Goal: Information Seeking & Learning: Learn about a topic

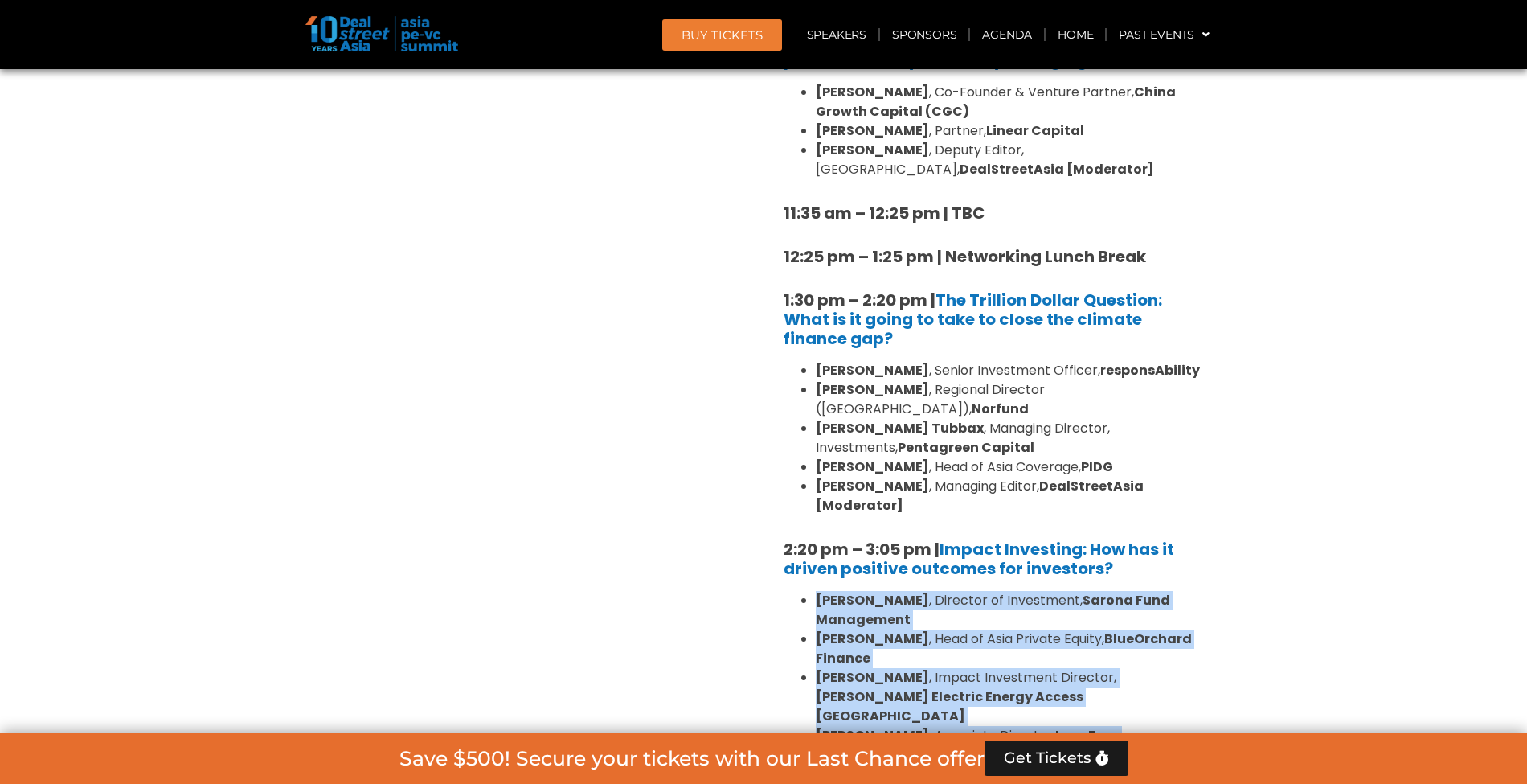
scroll to position [2560, 0]
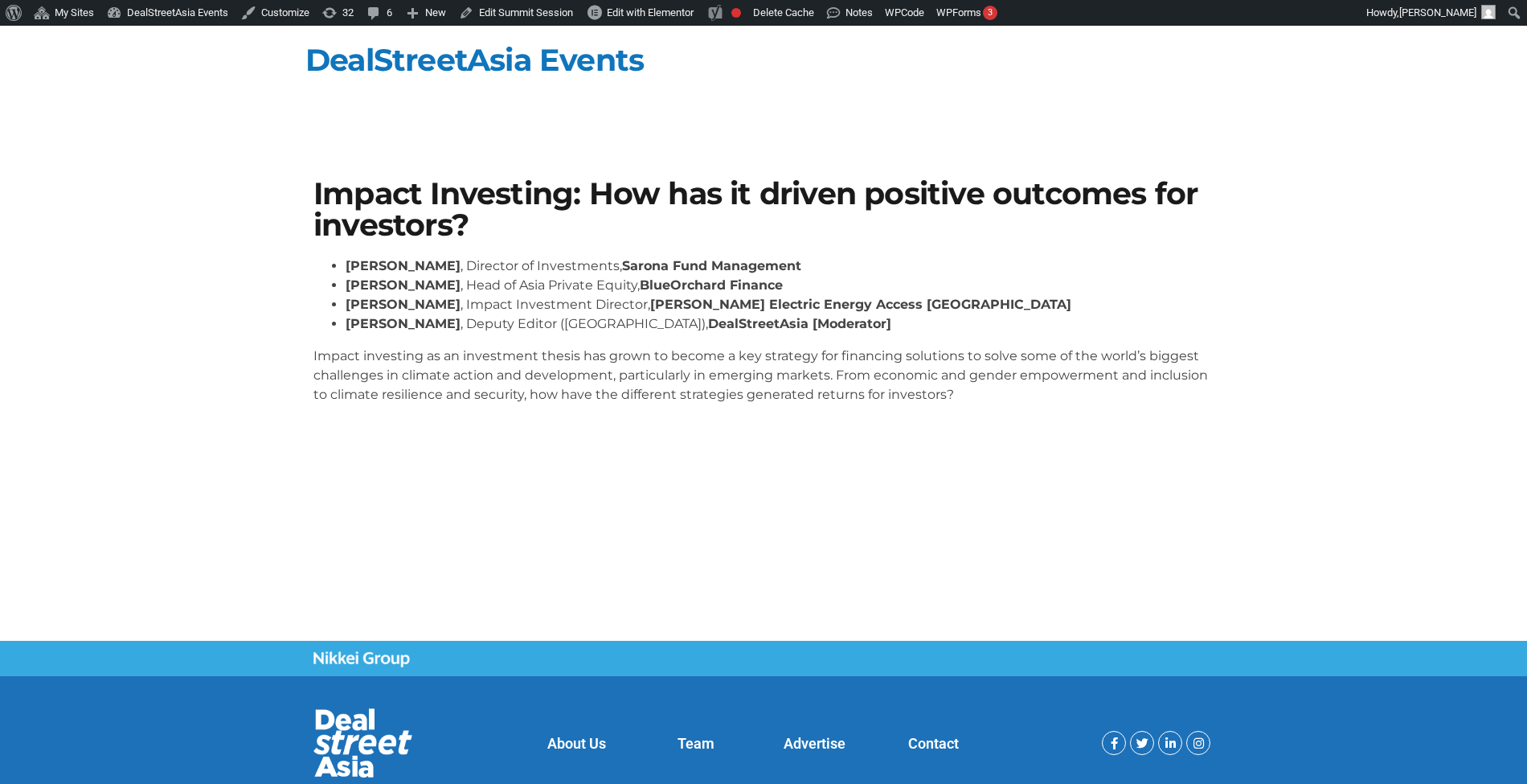
click at [702, 389] on p "Impact investing as an investment thesis has grown to become a key strategy for…" at bounding box center [764, 375] width 900 height 58
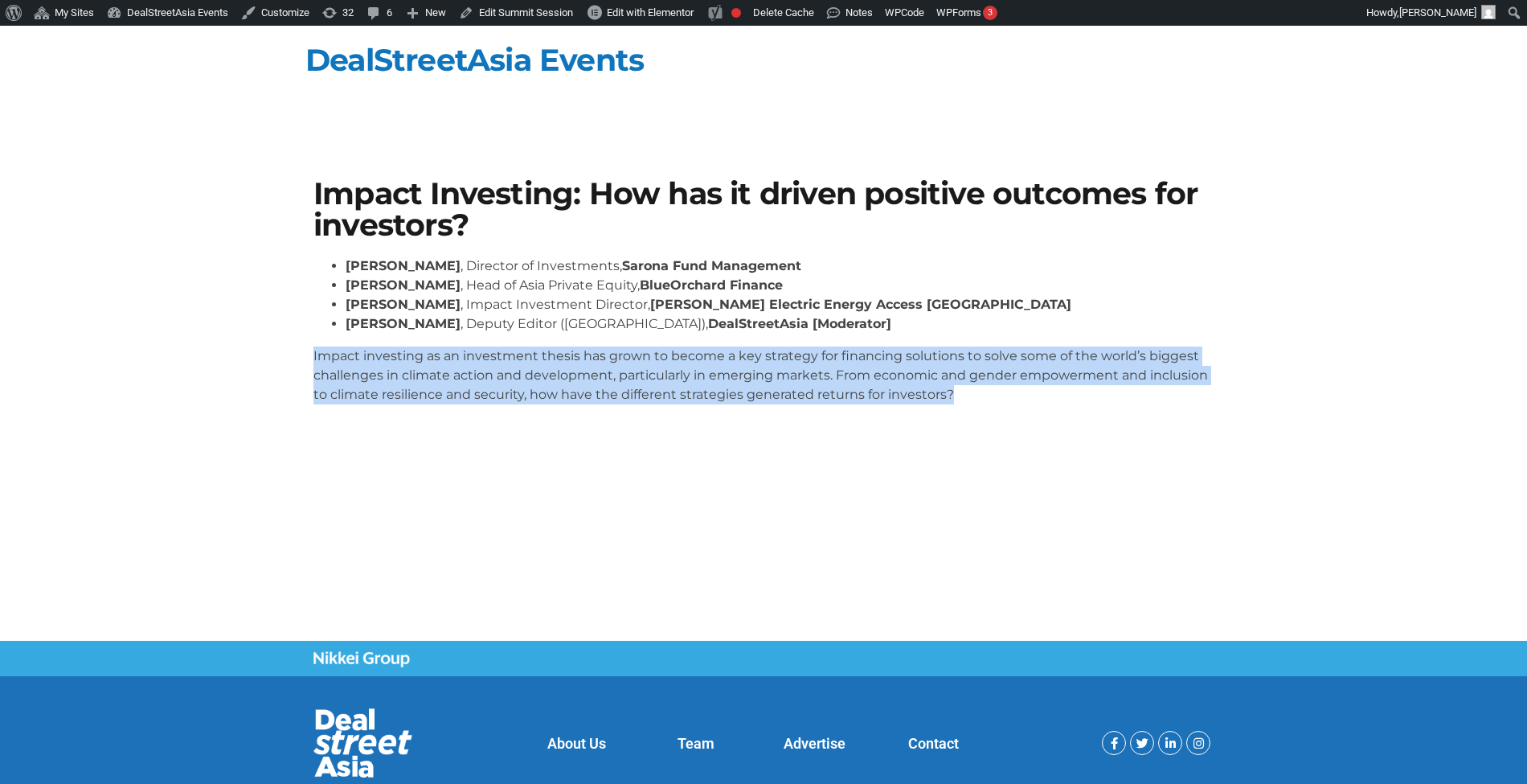
click at [702, 389] on p "Impact investing as an investment thesis has grown to become a key strategy for…" at bounding box center [764, 375] width 900 height 58
copy body "Impact investing as an investment thesis has grown to become a key strategy for…"
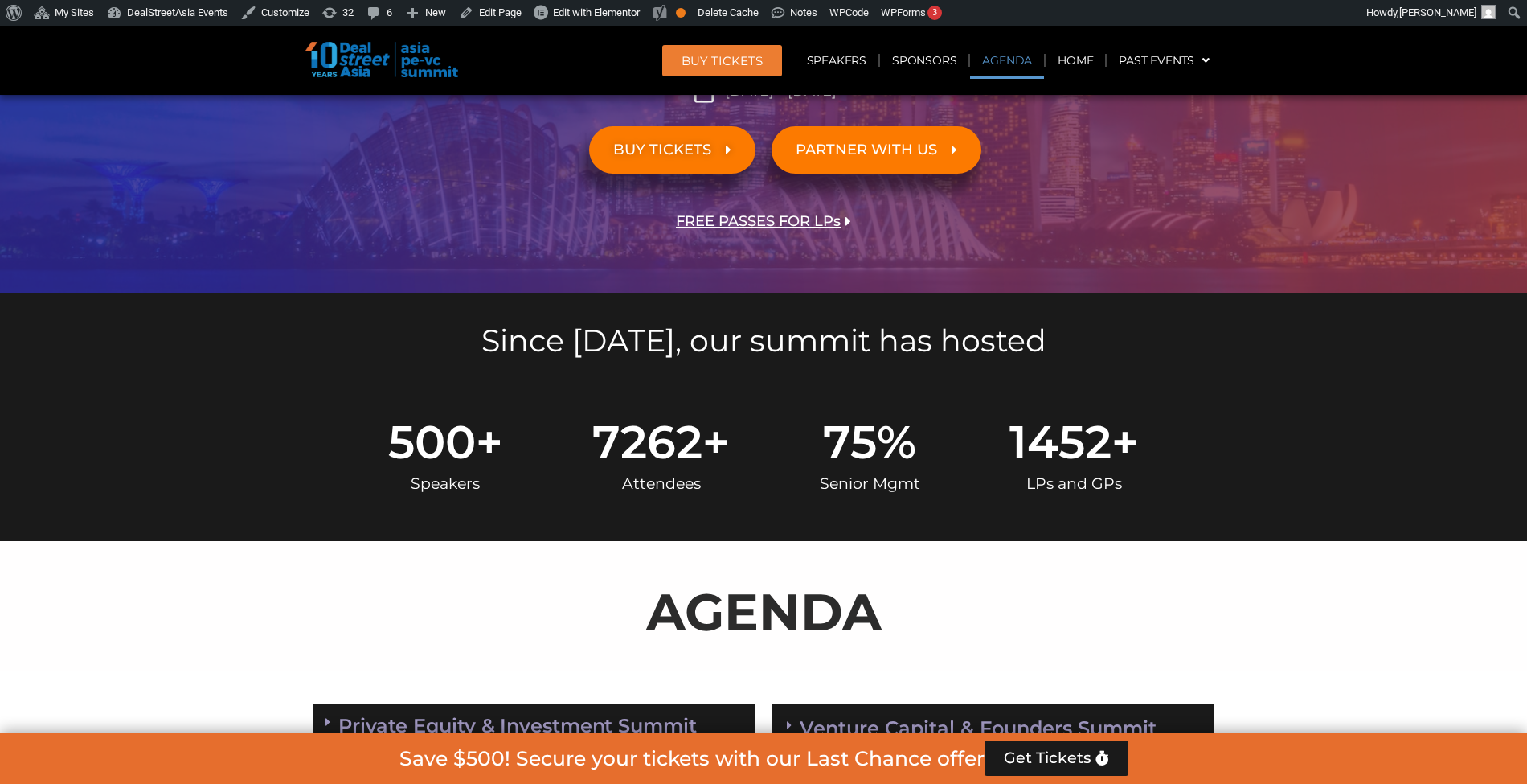
click at [994, 55] on link "Agenda" at bounding box center [1007, 60] width 74 height 37
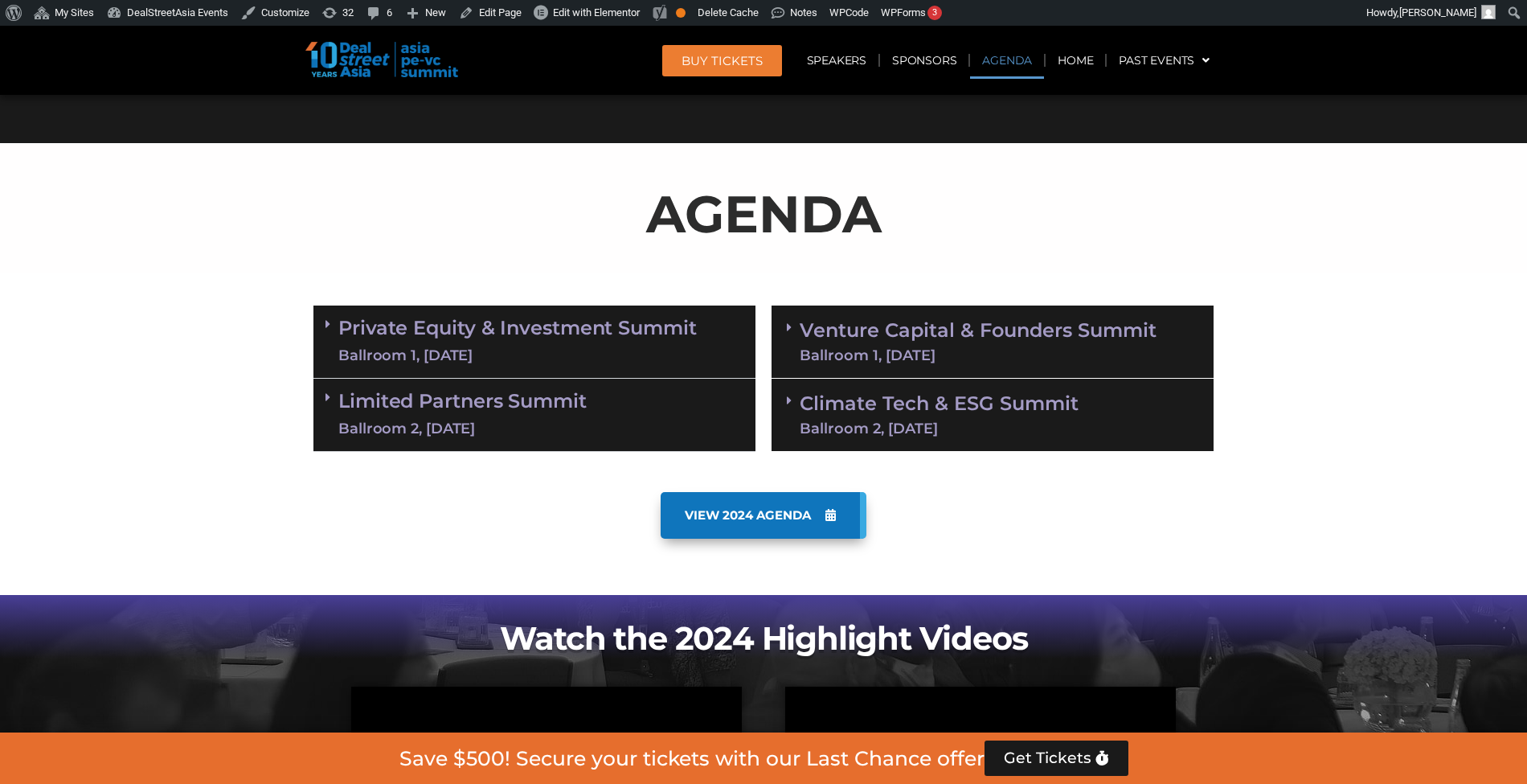
scroll to position [841, 0]
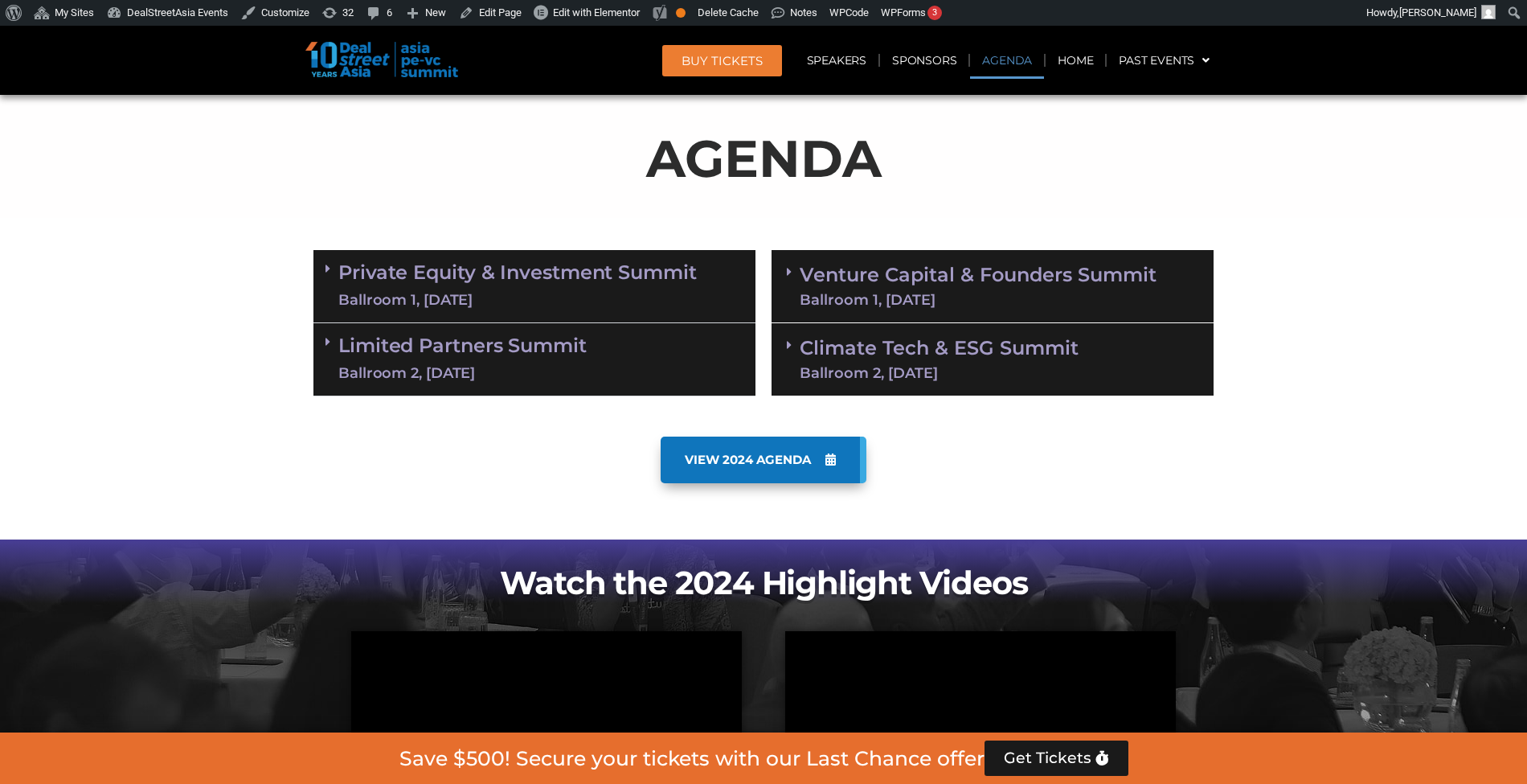
click at [934, 376] on div "Ballroom 2, 11 Sept" at bounding box center [939, 373] width 279 height 14
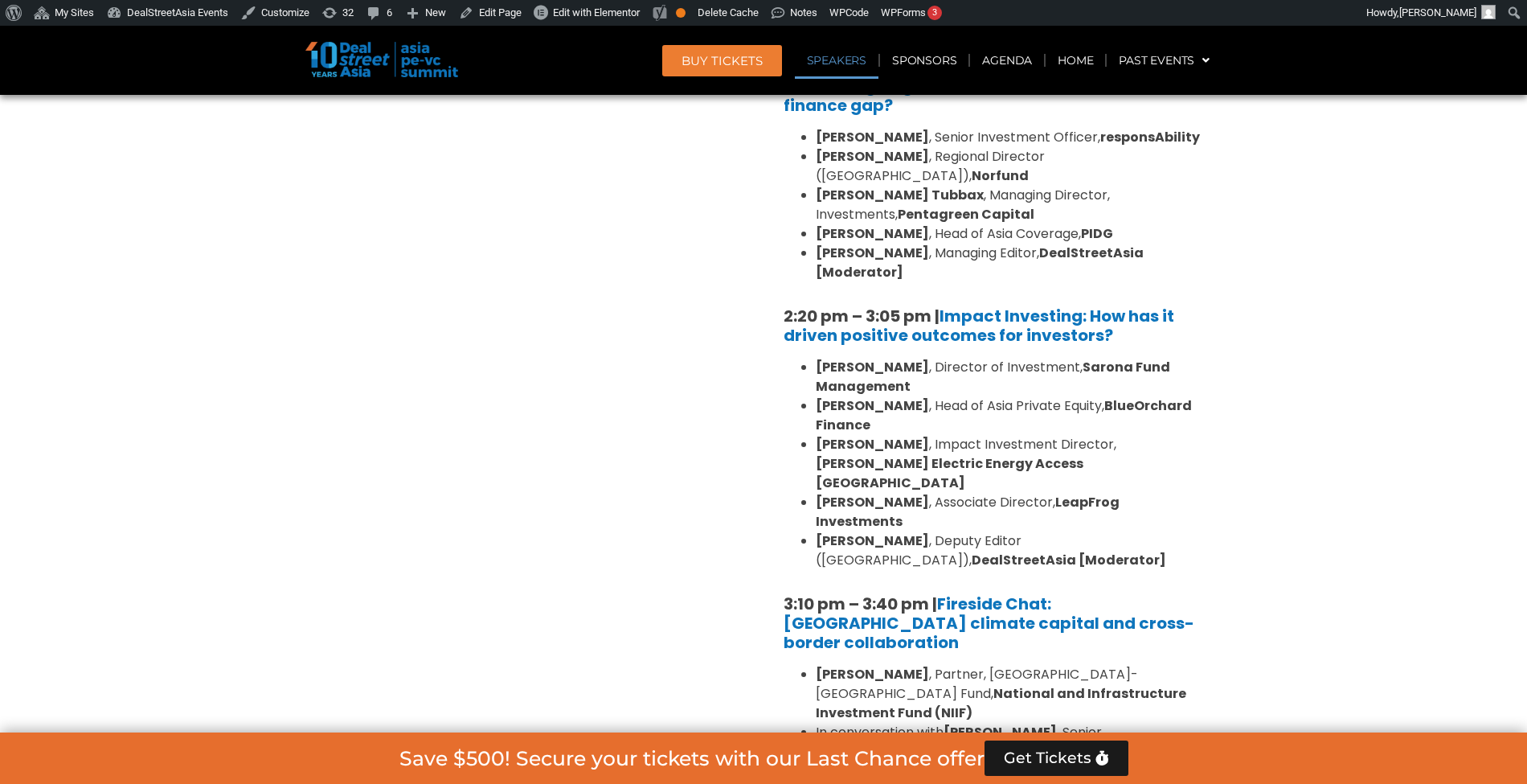
scroll to position [1522, 0]
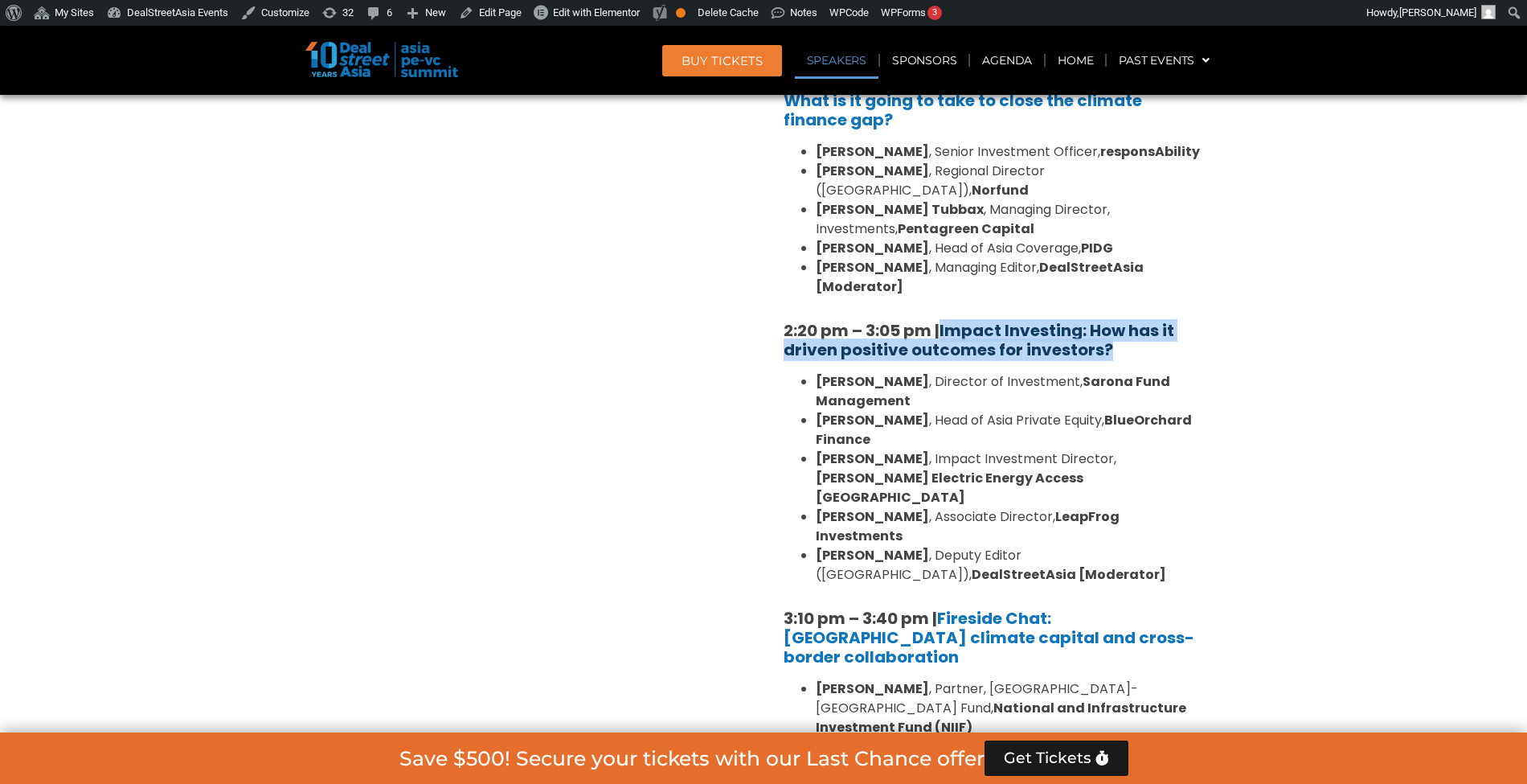
drag, startPoint x: 1127, startPoint y: 312, endPoint x: 949, endPoint y: 298, distance: 178.5
click at [949, 320] on h5 "2:20 pm – 3:05 pm | Impact Investing: How has it driven positive outcomes for i…" at bounding box center [993, 340] width 418 height 38
click at [954, 468] on strong "[PERSON_NAME] Electric Energy Access [GEOGRAPHIC_DATA]" at bounding box center [950, 487] width 268 height 38
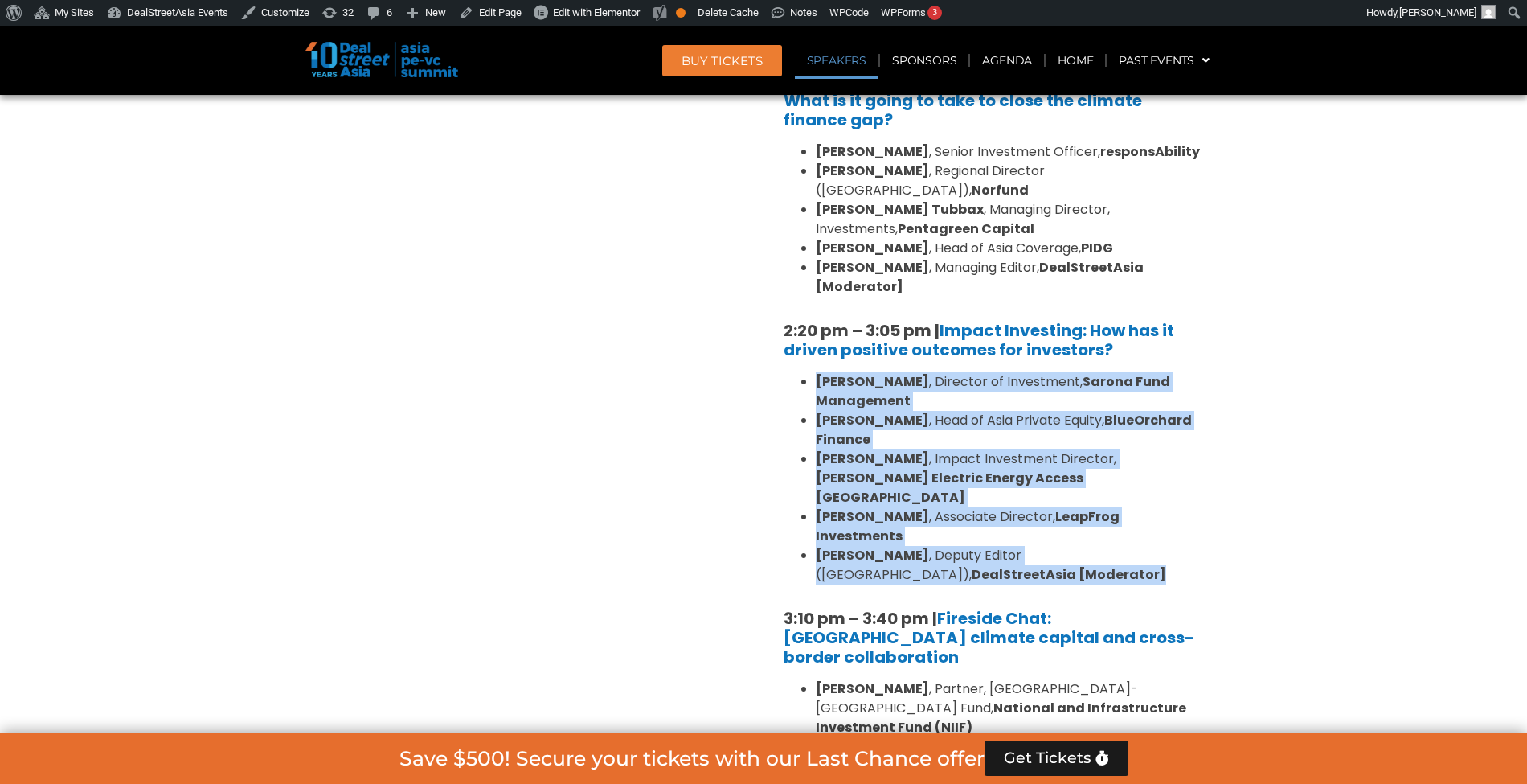
drag, startPoint x: 912, startPoint y: 500, endPoint x: 804, endPoint y: 336, distance: 196.4
click at [804, 372] on ul "Linda Mok , Director of Investment, Sarona Fund Management Mahesh Joshi , Head …" at bounding box center [993, 478] width 418 height 213
copy ul "Linda Mok , Director of Investment, Sarona Fund Management Mahesh Joshi , Head …"
